Goal: Check status: Check status

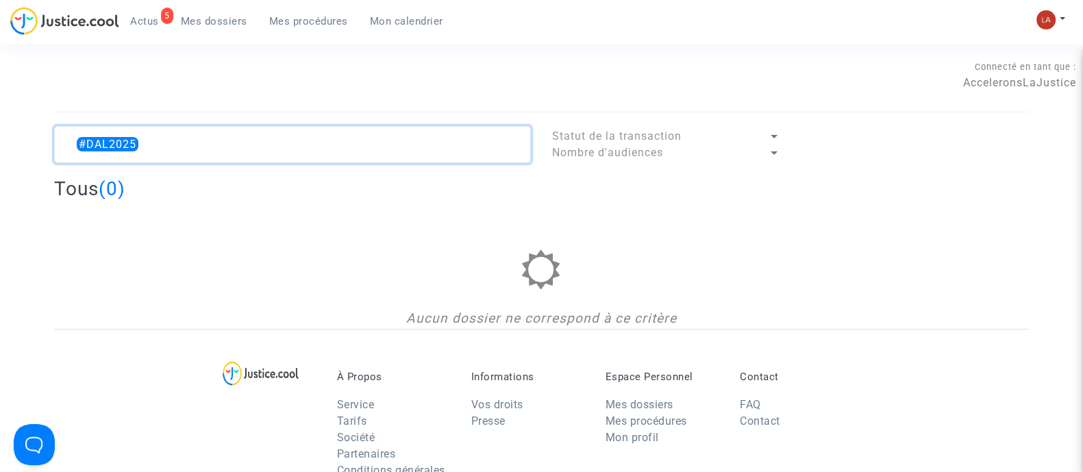
click at [508, 142] on textarea at bounding box center [292, 144] width 477 height 37
type textarea "#PARTICULIER"
click at [460, 149] on textarea at bounding box center [292, 144] width 477 height 37
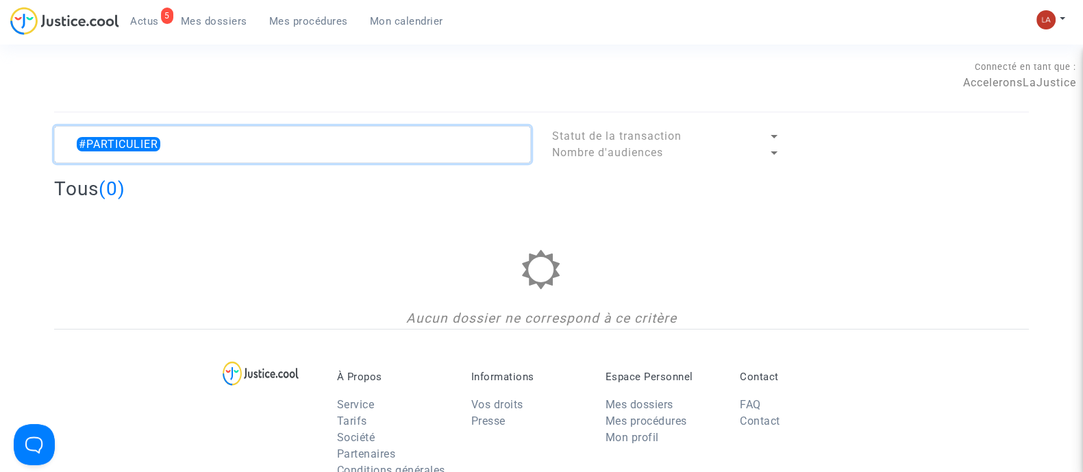
click at [461, 149] on textarea at bounding box center [292, 144] width 477 height 37
click at [232, 15] on span "Mes dossiers" at bounding box center [214, 21] width 66 height 12
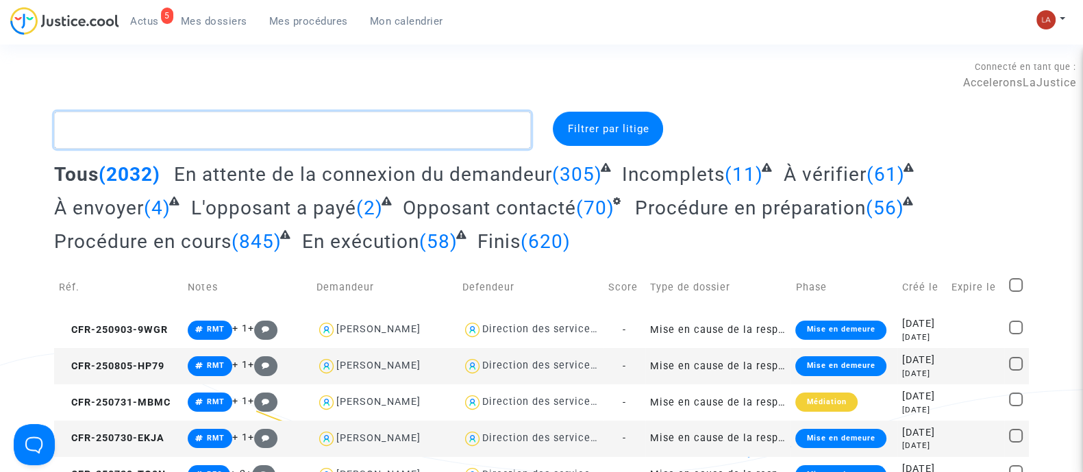
click at [264, 133] on textarea at bounding box center [292, 130] width 477 height 37
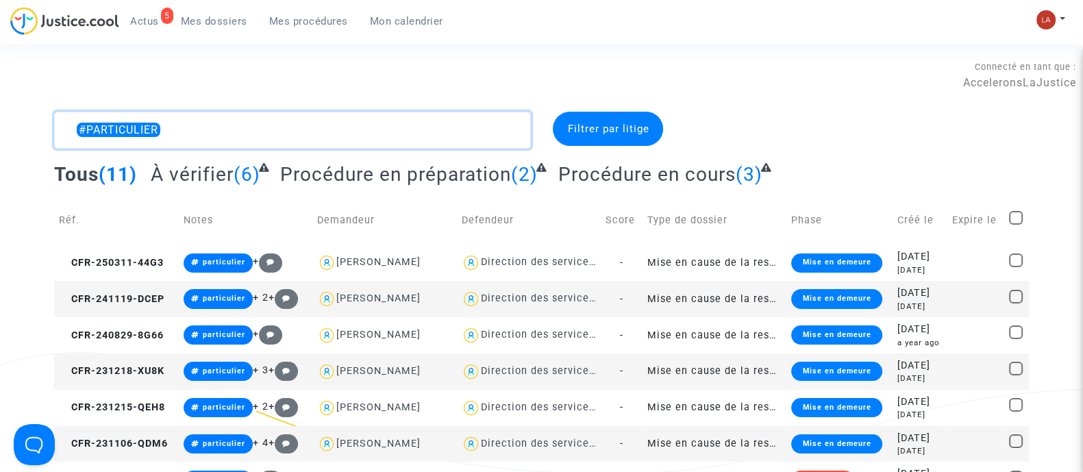
type textarea "#PARTICULIER"
click at [224, 176] on span "À vérifier" at bounding box center [192, 174] width 83 height 23
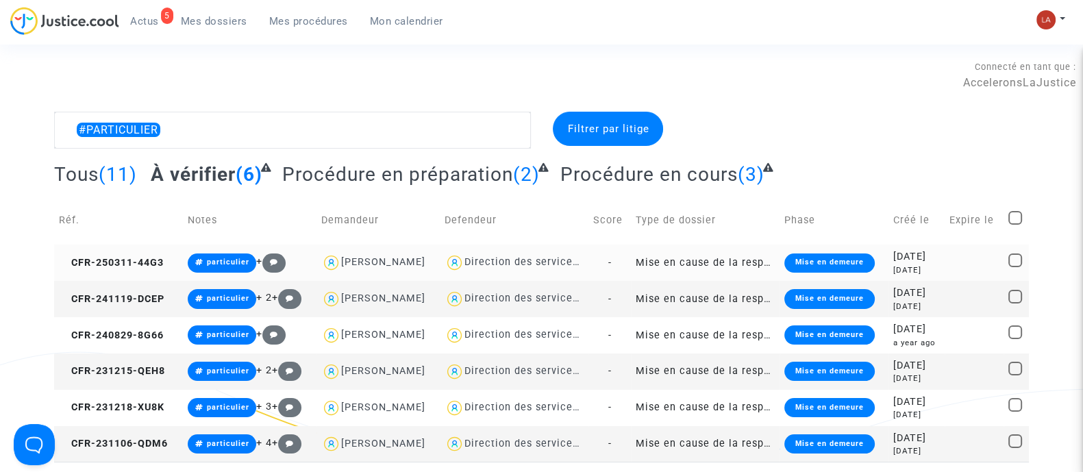
click at [171, 276] on td "CFR-250311-44G3" at bounding box center [118, 263] width 129 height 36
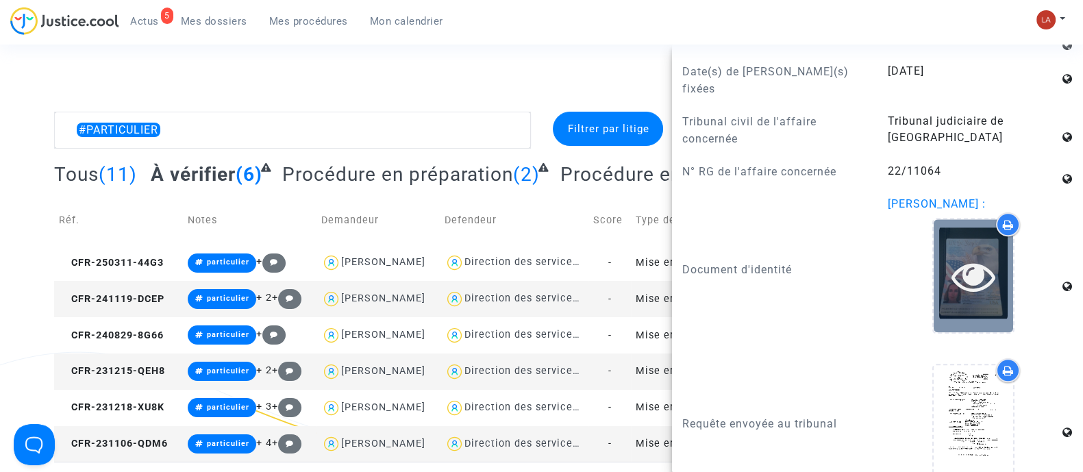
scroll to position [2141, 0]
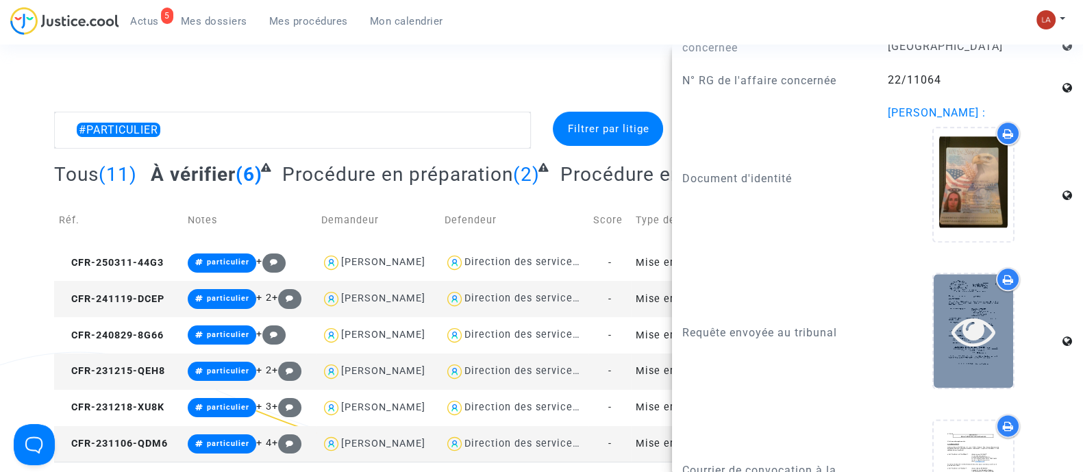
click at [953, 309] on icon at bounding box center [974, 331] width 45 height 44
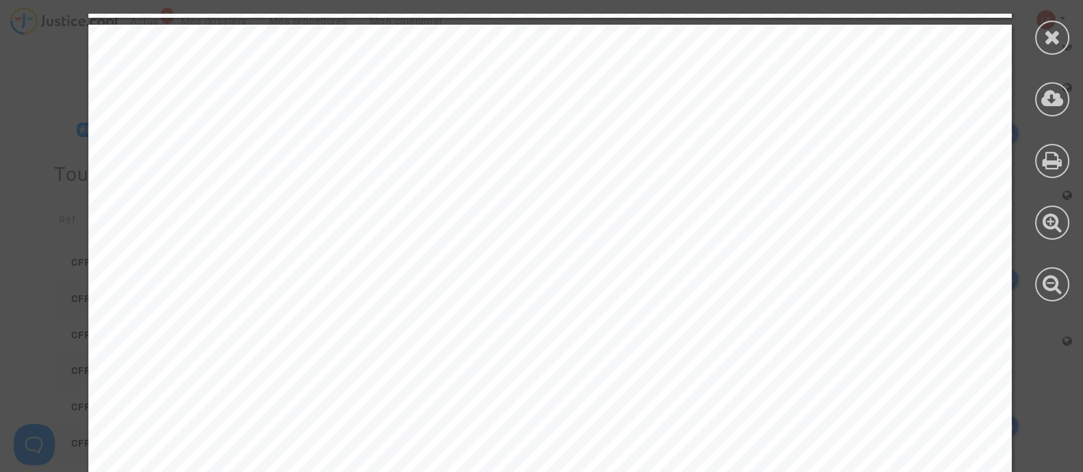
scroll to position [15761, 0]
click at [1047, 52] on div at bounding box center [1052, 38] width 34 height 34
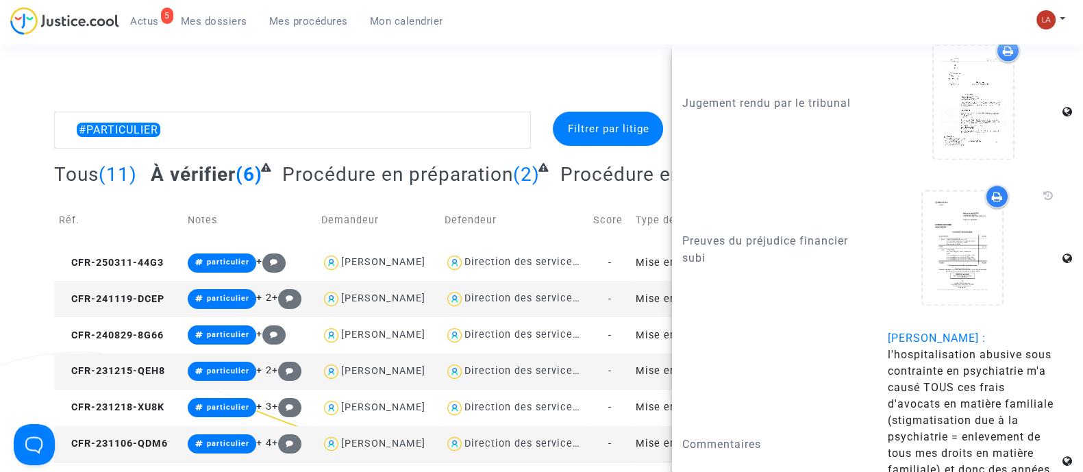
scroll to position [2827, 0]
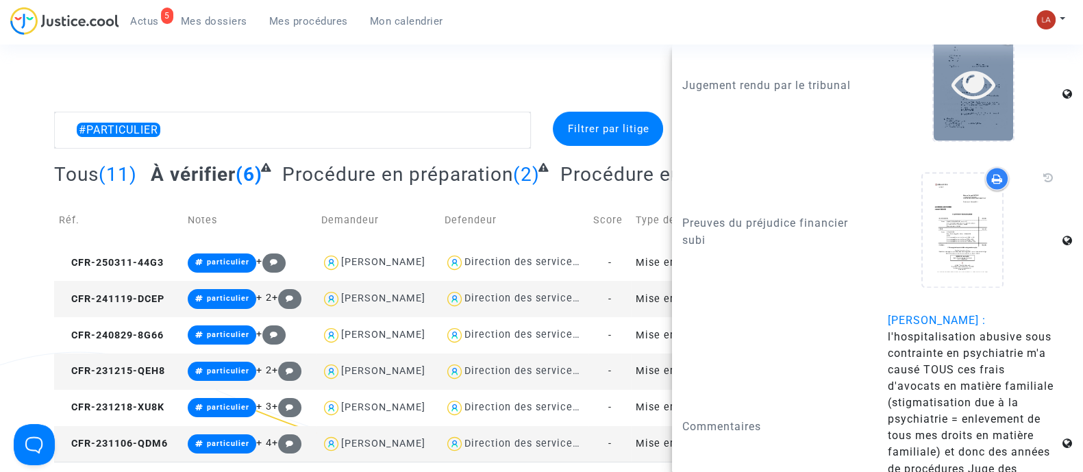
click at [982, 121] on div at bounding box center [973, 83] width 79 height 113
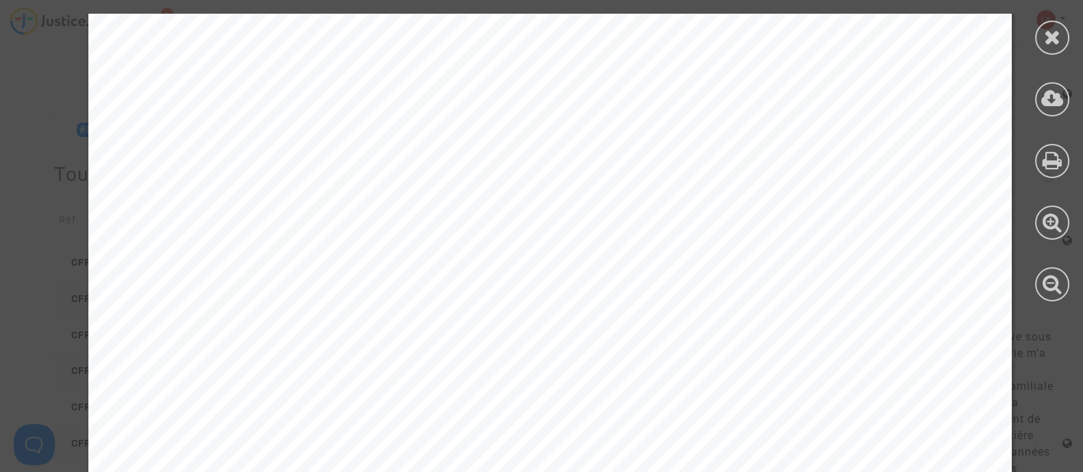
scroll to position [7195, 0]
click at [1042, 39] on div at bounding box center [1052, 38] width 34 height 34
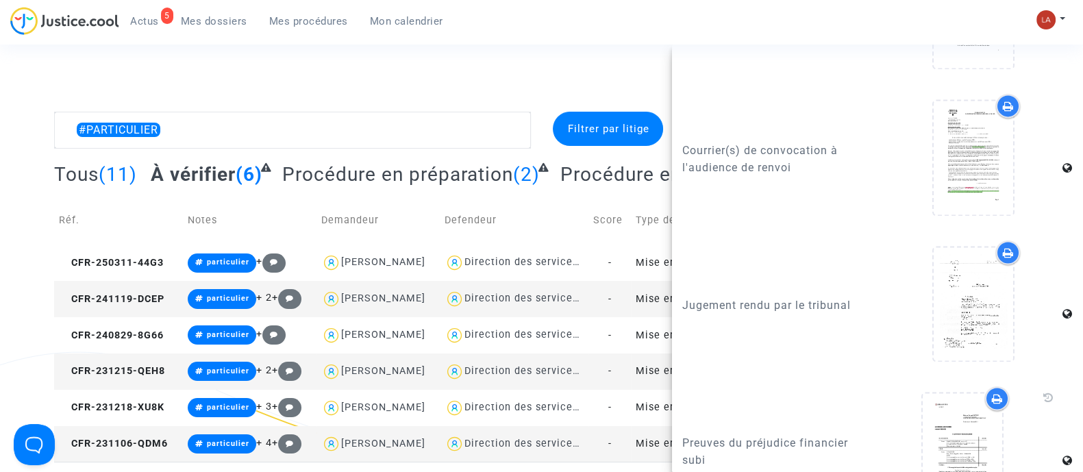
scroll to position [2570, 0]
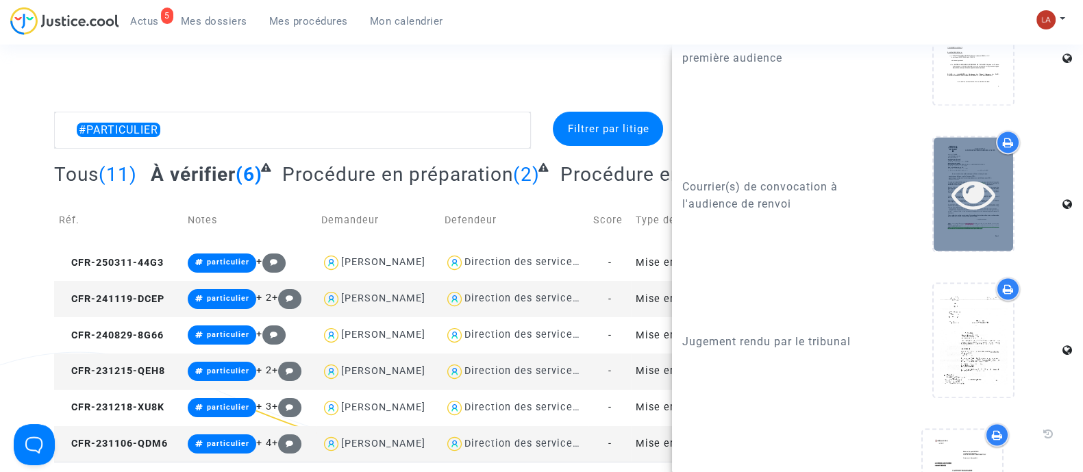
click at [938, 207] on div at bounding box center [973, 194] width 79 height 44
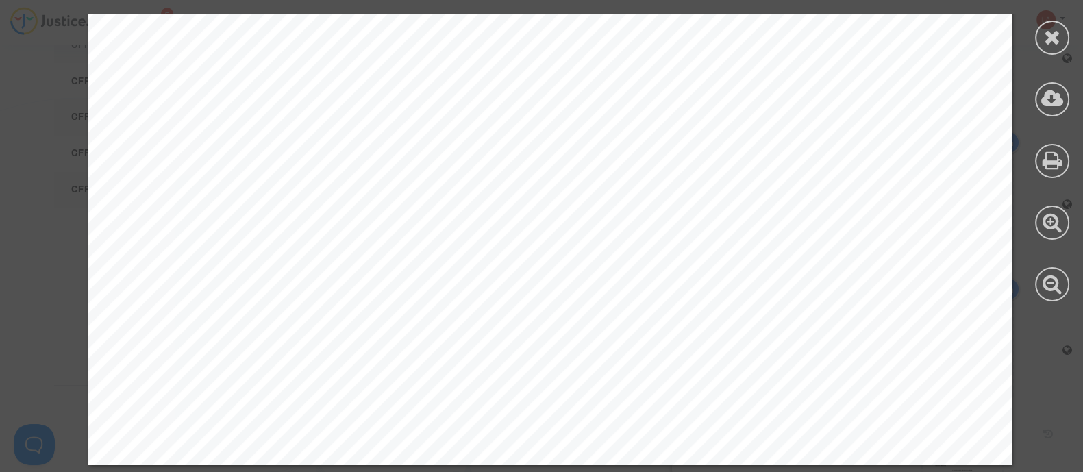
scroll to position [498, 0]
click at [1066, 36] on div at bounding box center [1052, 38] width 34 height 34
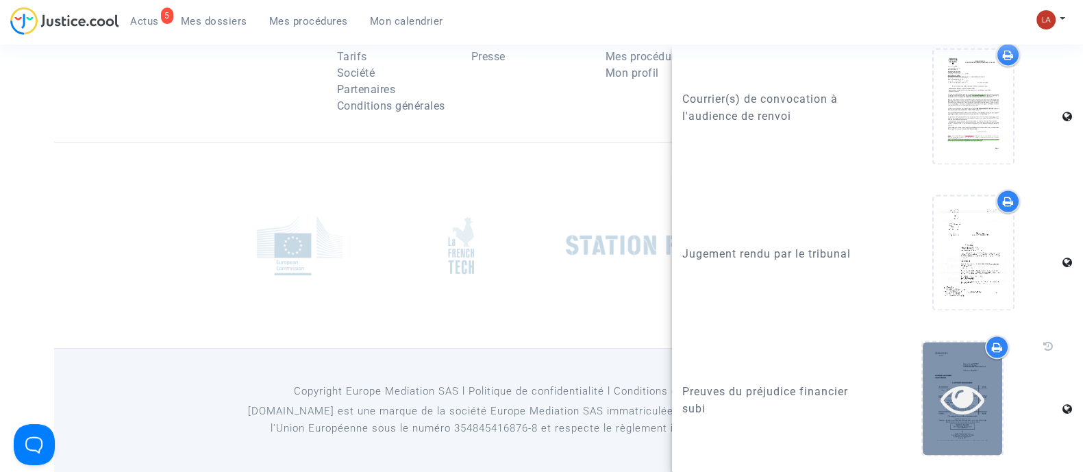
scroll to position [2913, 0]
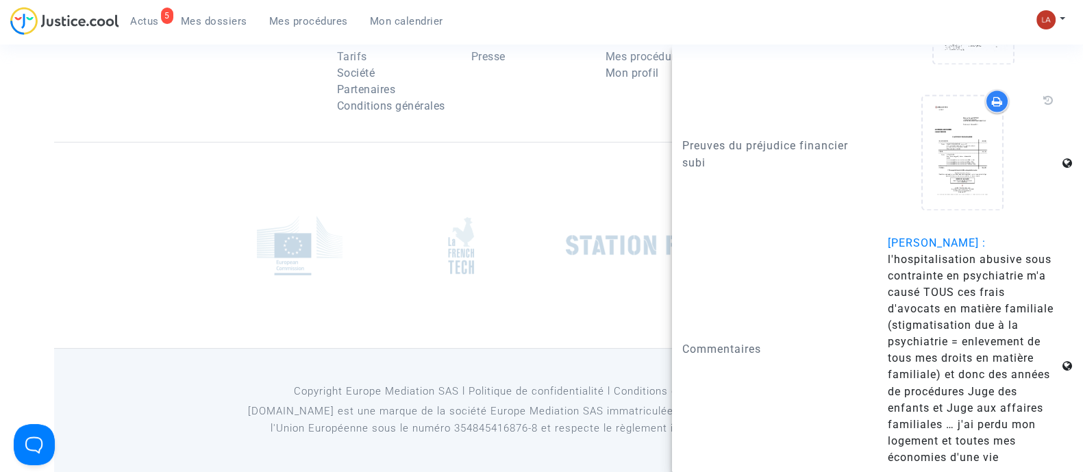
click at [232, 19] on span "Mes dossiers" at bounding box center [214, 21] width 66 height 12
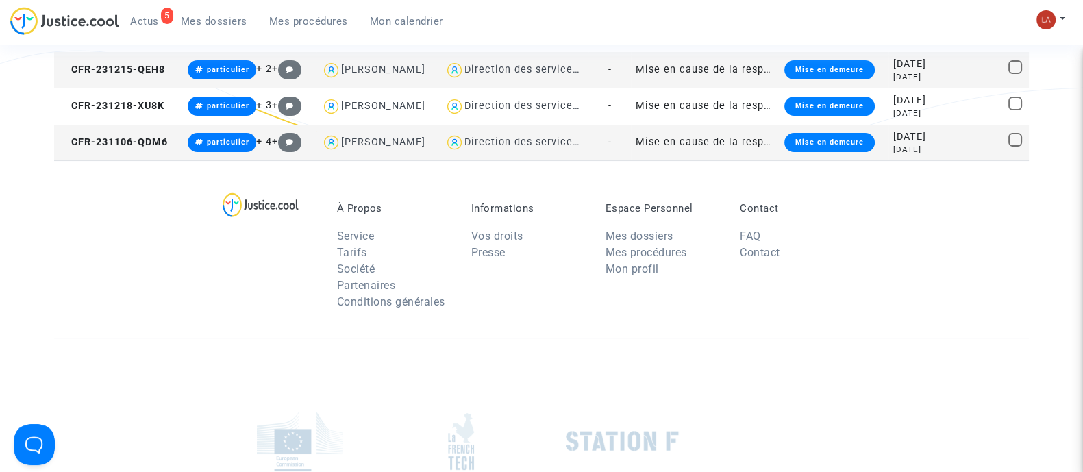
scroll to position [155, 0]
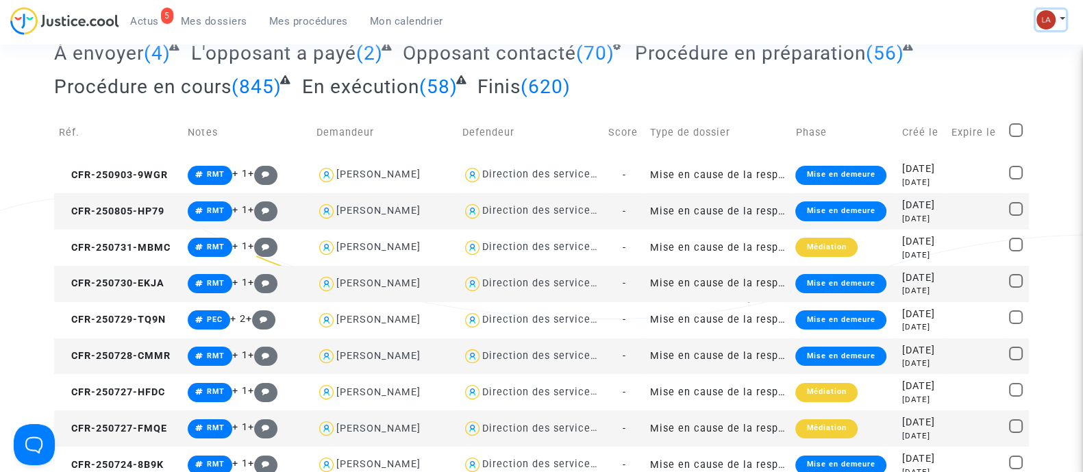
click at [1051, 22] on img at bounding box center [1046, 19] width 19 height 19
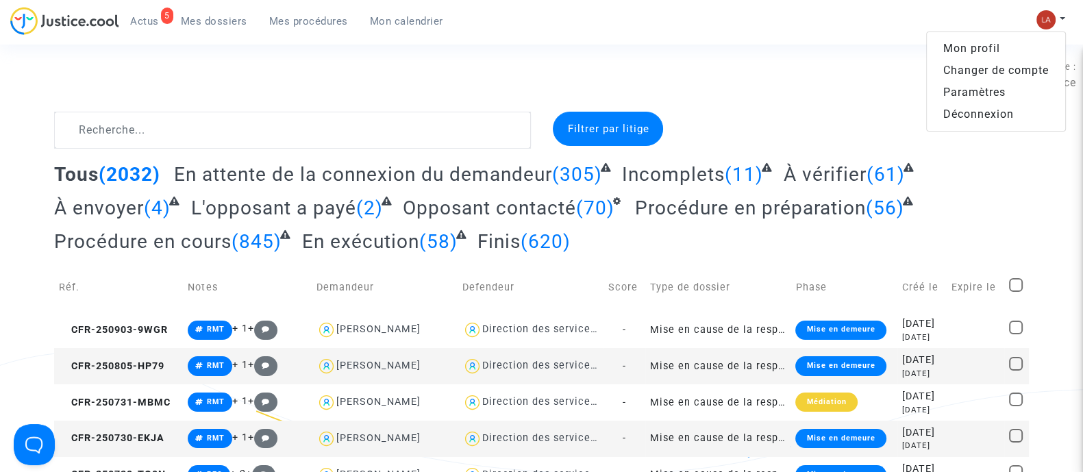
click at [990, 70] on link "Changer de compte" at bounding box center [996, 71] width 138 height 22
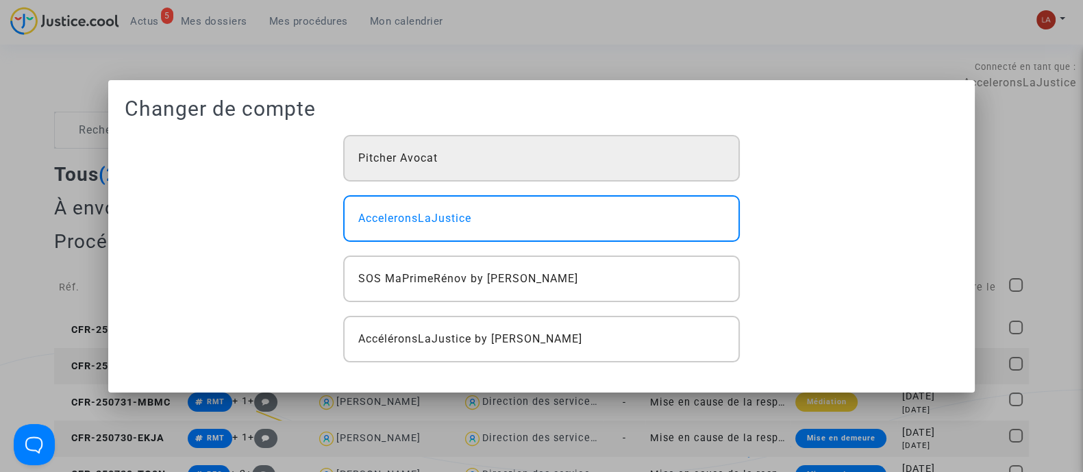
click at [397, 162] on span "Pitcher Avocat" at bounding box center [397, 158] width 79 height 16
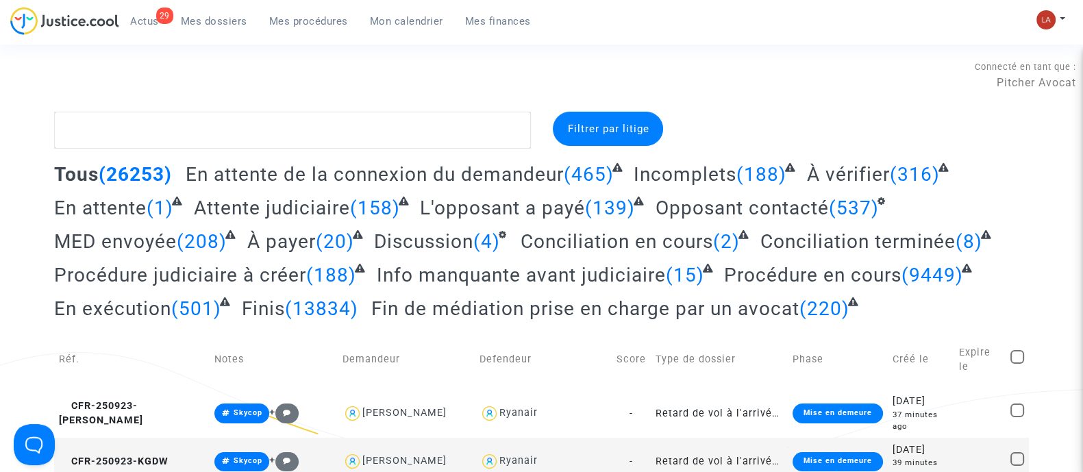
type textarea "Q87J"
